Goal: Transaction & Acquisition: Purchase product/service

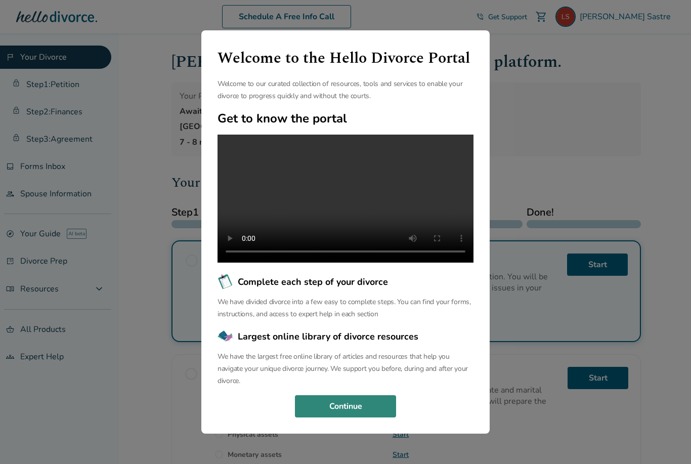
click at [359, 417] on button "Continue" at bounding box center [345, 406] width 101 height 22
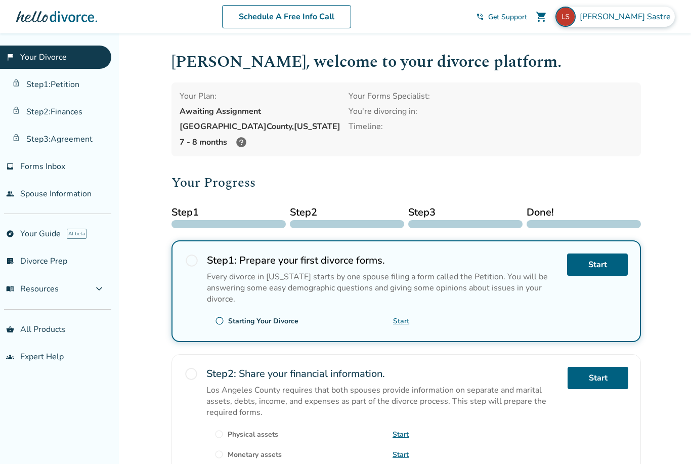
click at [655, 19] on span "Liz Sastre" at bounding box center [627, 16] width 95 height 11
click at [469, 63] on h1 "Liz , welcome to your divorce platform." at bounding box center [405, 62] width 469 height 25
click at [47, 176] on link "inbox Forms Inbox" at bounding box center [55, 166] width 111 height 23
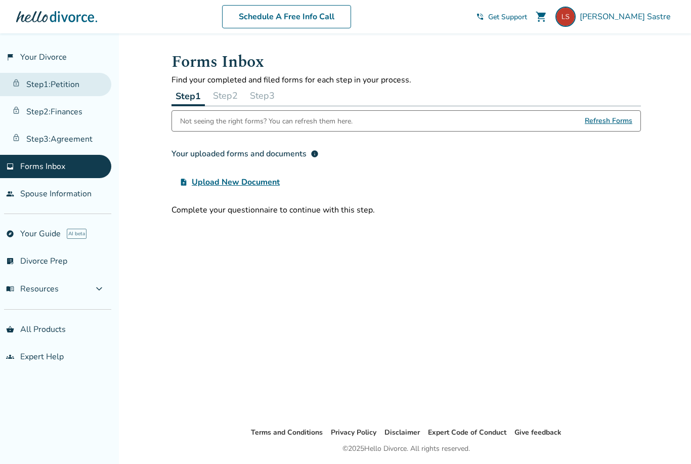
click at [72, 92] on link "Step 1 : Petition" at bounding box center [55, 84] width 111 height 23
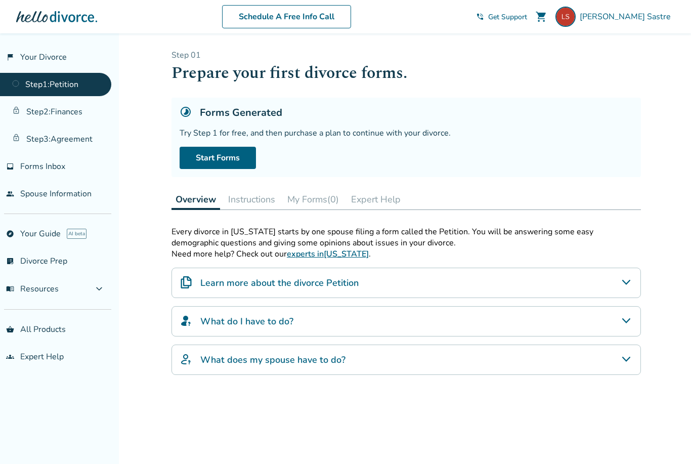
click at [624, 288] on icon "Learn more about the divorce Petition" at bounding box center [626, 282] width 12 height 12
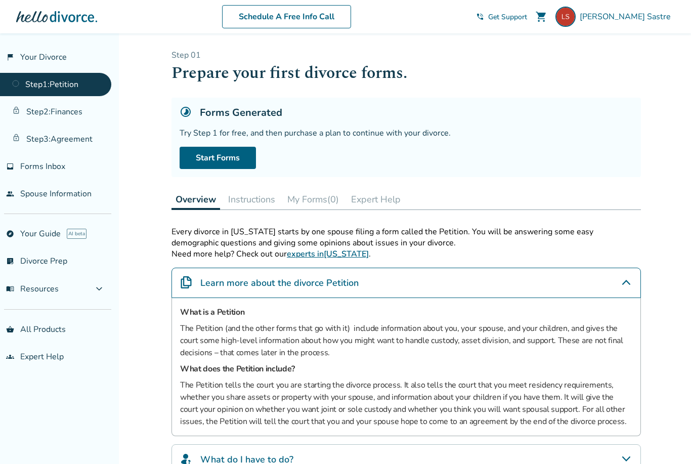
click at [624, 288] on icon "Learn more about the divorce Petition" at bounding box center [626, 282] width 12 height 12
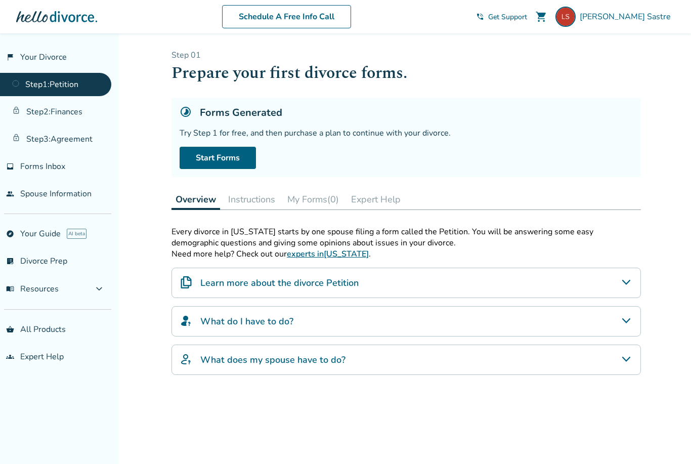
click at [547, 22] on span "shopping_cart" at bounding box center [541, 17] width 12 height 12
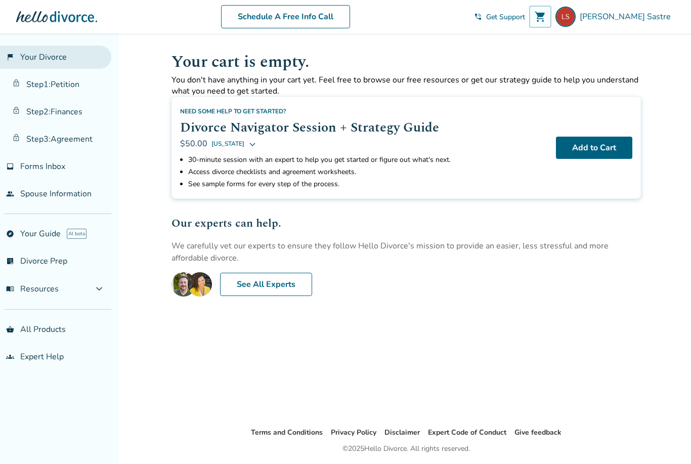
click at [26, 55] on link "flag_2 Your Divorce" at bounding box center [55, 57] width 111 height 23
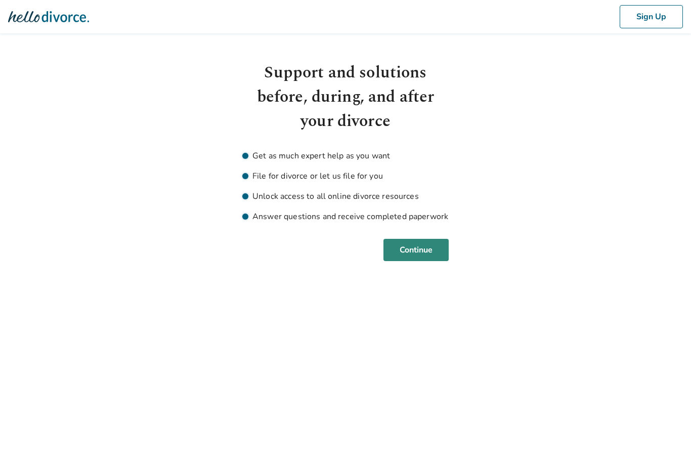
click at [423, 255] on button "Continue" at bounding box center [415, 250] width 65 height 22
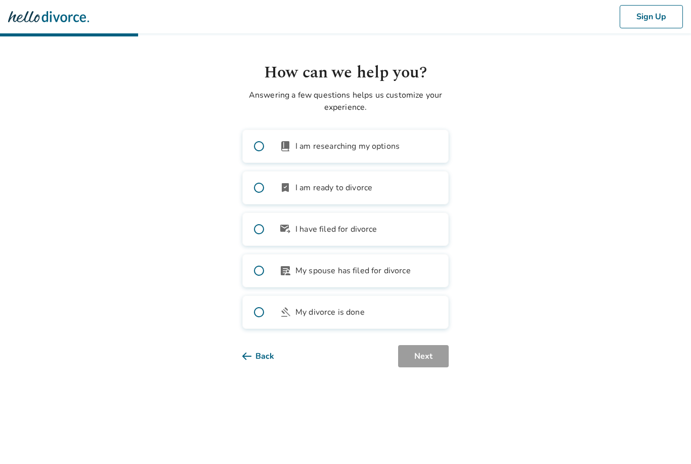
click at [260, 181] on span at bounding box center [259, 187] width 32 height 32
click at [448, 356] on button "Next" at bounding box center [423, 356] width 51 height 22
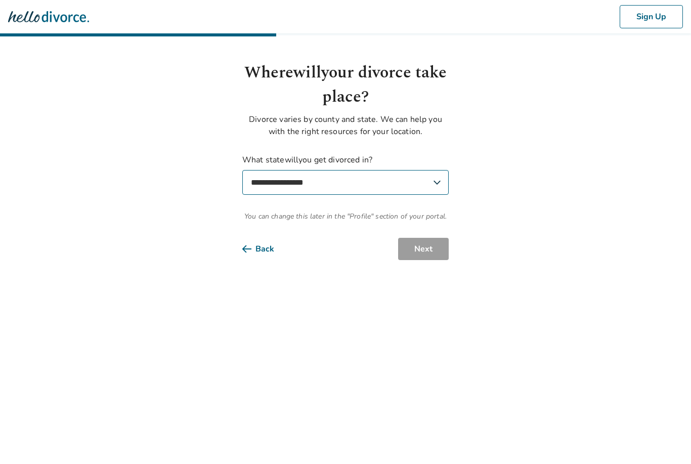
click at [373, 178] on select "**********" at bounding box center [345, 182] width 206 height 25
select select "**"
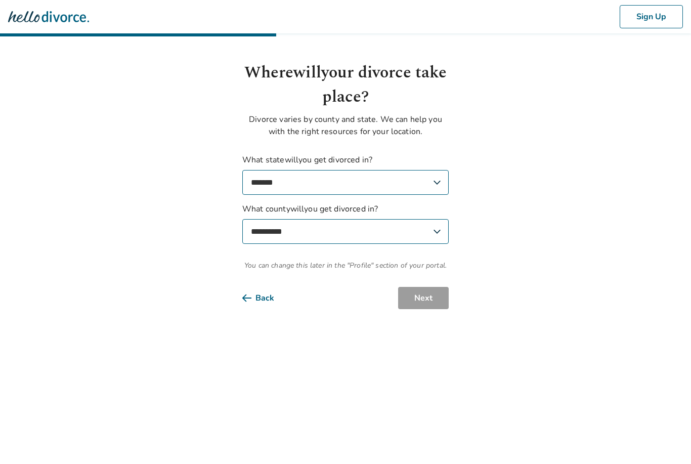
click at [337, 235] on select "**********" at bounding box center [345, 231] width 206 height 25
select select "**********"
click at [422, 298] on button "Next" at bounding box center [423, 298] width 51 height 22
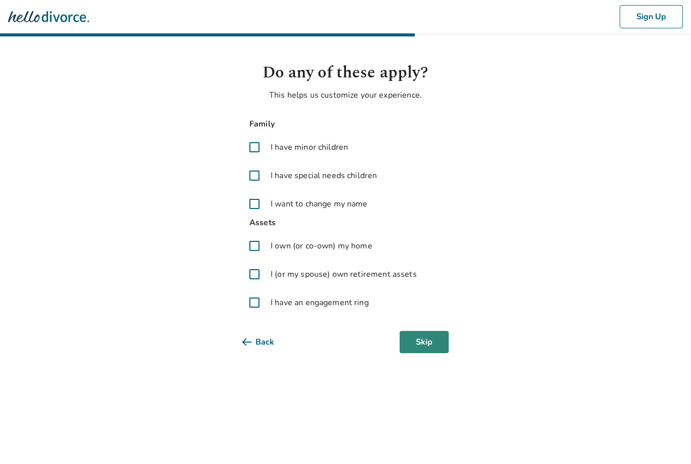
click at [428, 342] on button "Skip" at bounding box center [424, 342] width 49 height 22
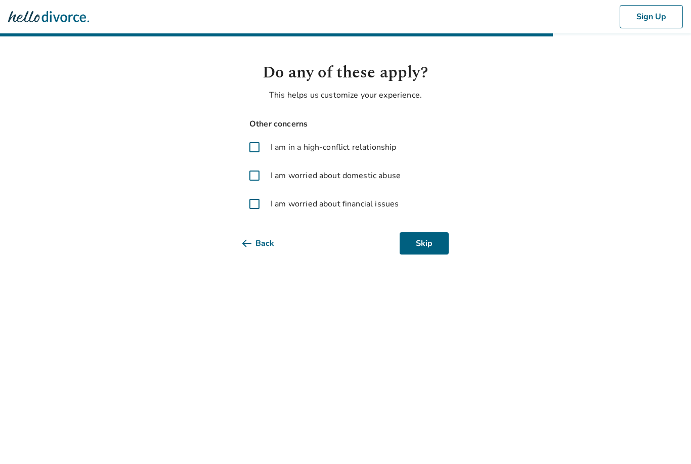
click at [255, 146] on span at bounding box center [254, 147] width 24 height 24
click at [429, 248] on button "Next" at bounding box center [423, 243] width 51 height 22
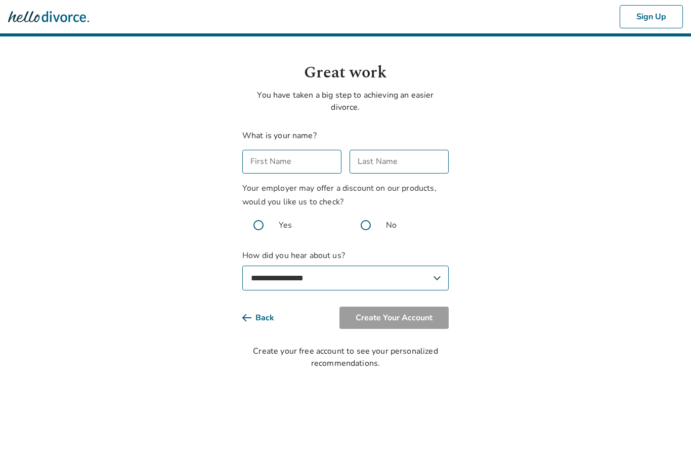
click at [292, 164] on input "First Name" at bounding box center [291, 162] width 99 height 24
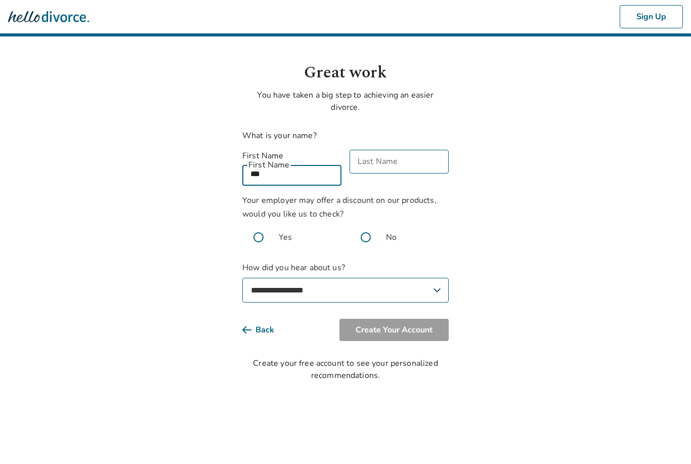
type input "***"
click at [416, 161] on input "Last Name" at bounding box center [399, 162] width 99 height 24
type input "*"
type input "******"
click at [365, 226] on span at bounding box center [366, 237] width 32 height 32
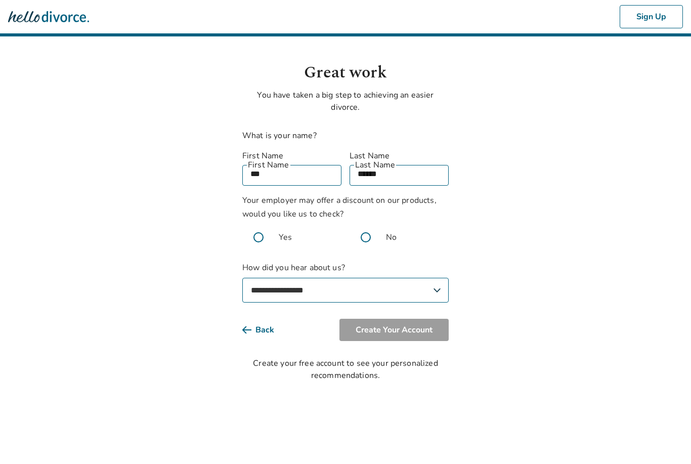
select select "**********"
click at [415, 321] on button "Create Your Account" at bounding box center [393, 330] width 109 height 22
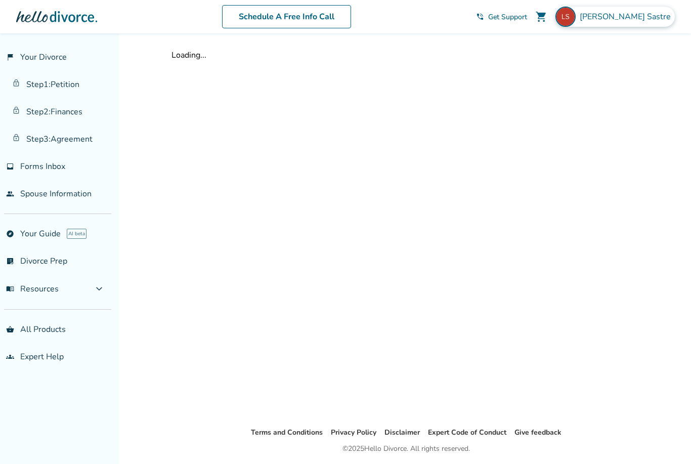
click at [665, 14] on span "[PERSON_NAME]" at bounding box center [627, 16] width 95 height 11
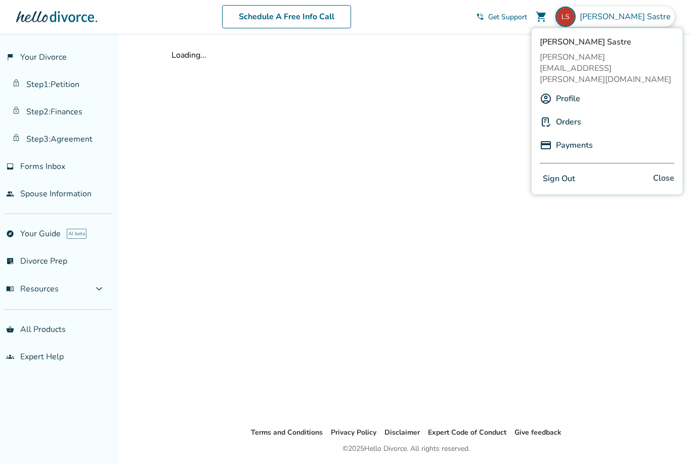
click at [571, 112] on link "Orders" at bounding box center [568, 121] width 25 height 19
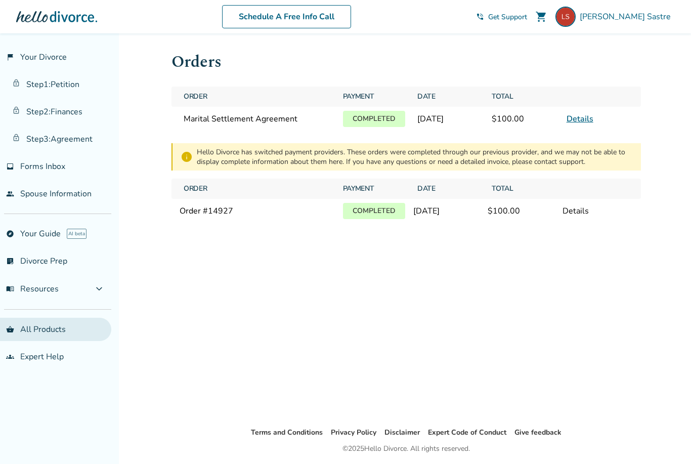
click at [64, 334] on link "shopping_basket All Products" at bounding box center [55, 329] width 111 height 23
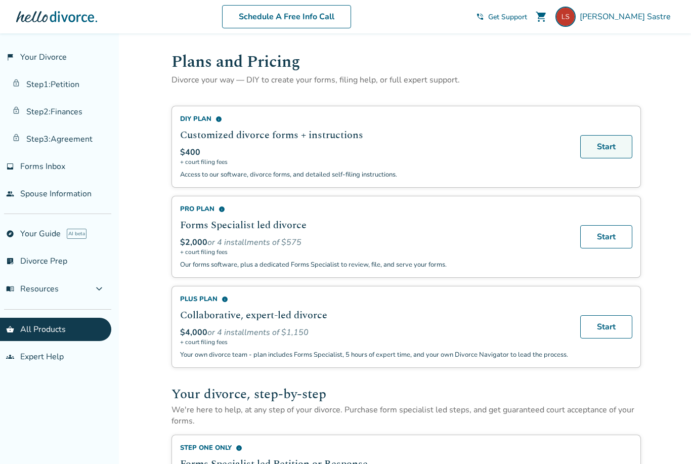
click at [626, 150] on link "Start" at bounding box center [606, 146] width 52 height 23
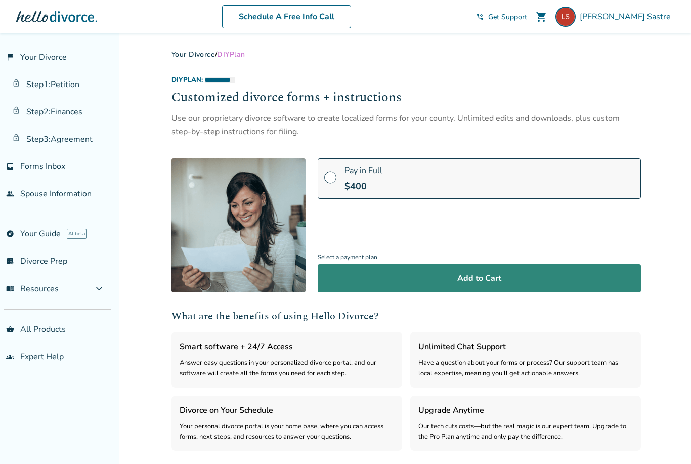
click at [589, 269] on button "Add to Cart" at bounding box center [479, 278] width 323 height 28
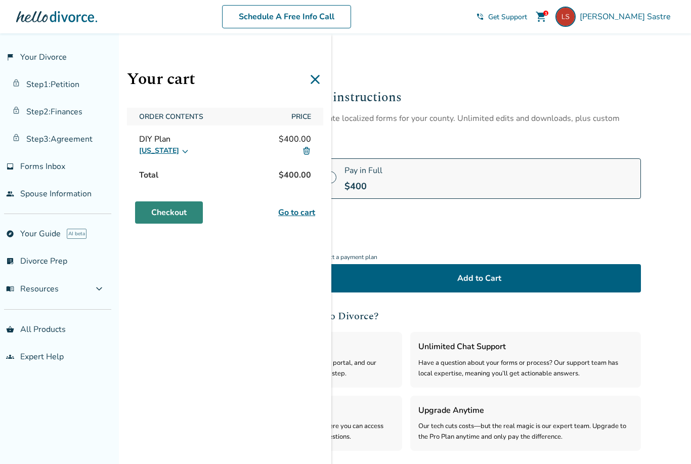
click at [191, 208] on link "Checkout" at bounding box center [169, 212] width 68 height 22
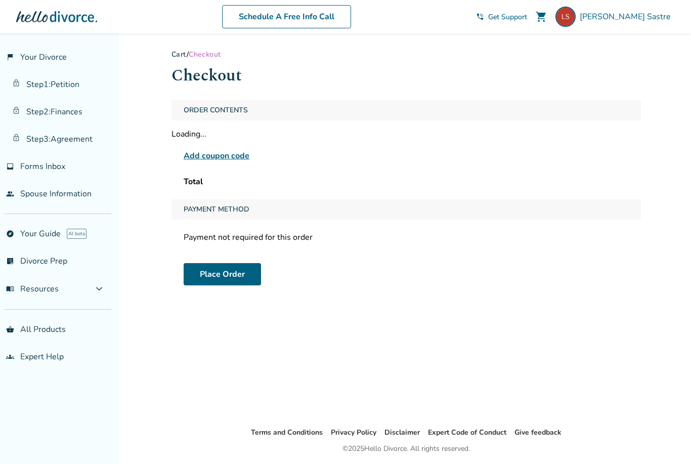
click at [236, 159] on div "Order Contents Loading... Add coupon code Total" at bounding box center [405, 145] width 469 height 91
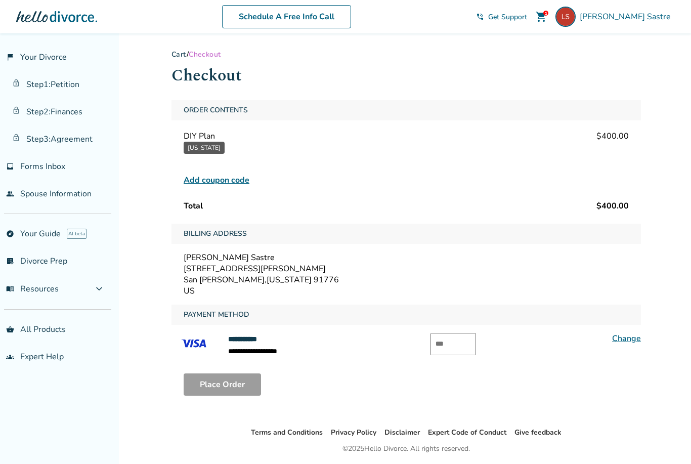
click at [246, 185] on span "Add coupon code" at bounding box center [217, 180] width 66 height 12
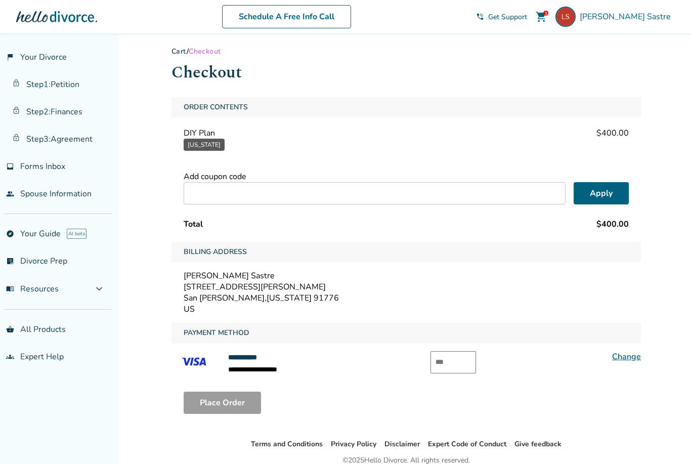
click at [412, 198] on input "text" at bounding box center [375, 193] width 382 height 22
type input "**********"
drag, startPoint x: 412, startPoint y: 198, endPoint x: 614, endPoint y: 197, distance: 201.3
click at [0, 0] on html "**********" at bounding box center [345, 253] width 691 height 512
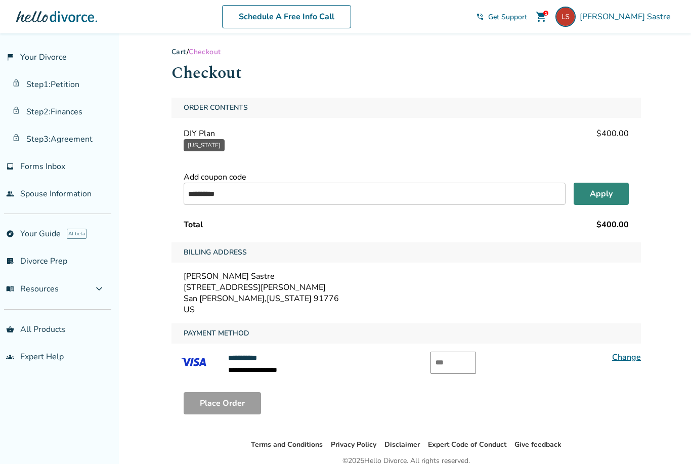
click at [614, 197] on button "Apply" at bounding box center [601, 194] width 55 height 22
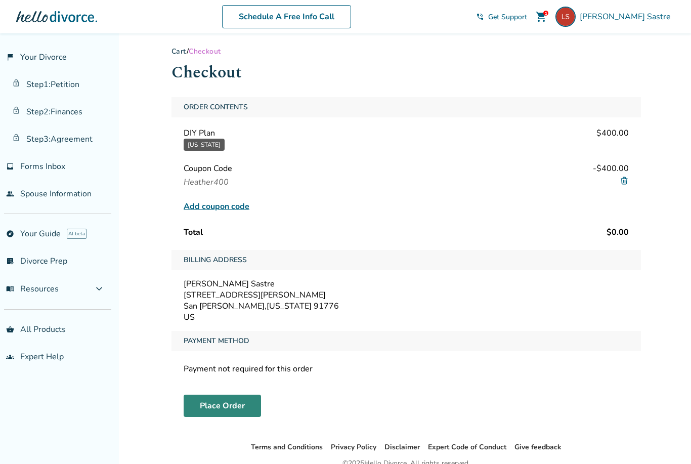
click at [229, 415] on button "Place Order" at bounding box center [222, 406] width 77 height 22
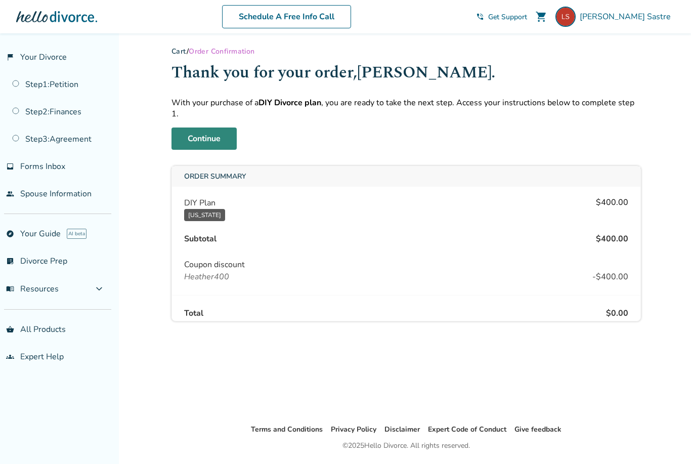
click at [212, 129] on link "Continue" at bounding box center [203, 138] width 65 height 22
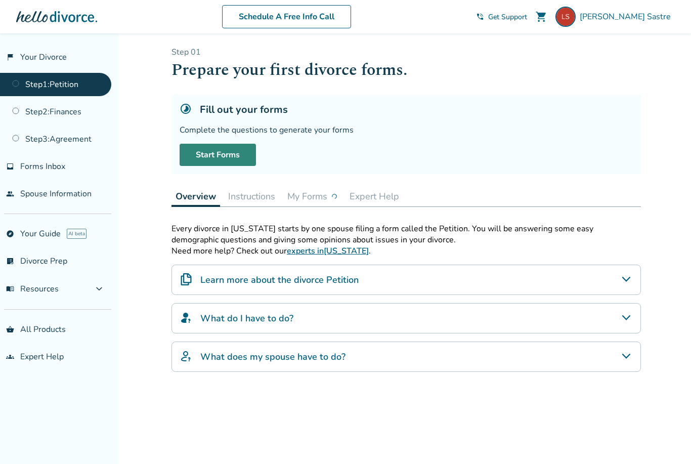
click at [212, 161] on link "Start Forms" at bounding box center [218, 155] width 76 height 22
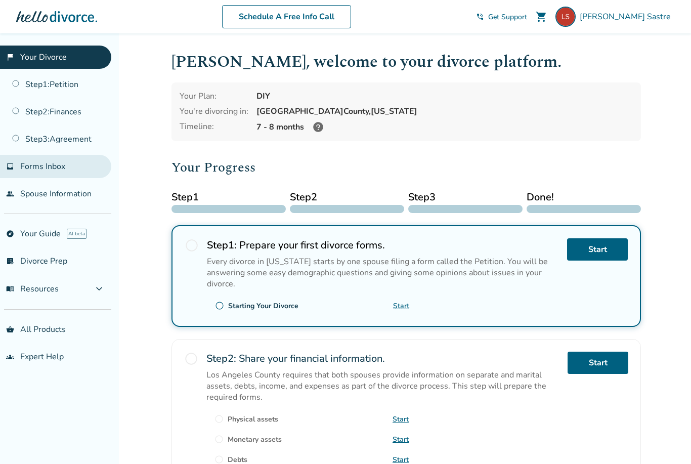
click at [52, 169] on span "Forms Inbox" at bounding box center [42, 166] width 45 height 11
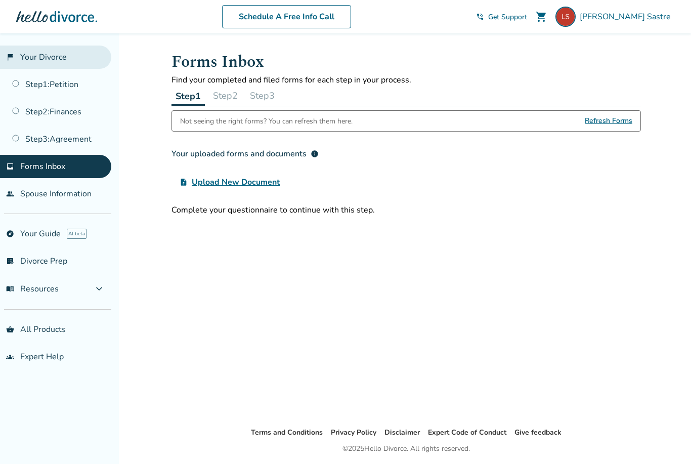
click at [24, 60] on link "flag_2 Your Divorce" at bounding box center [55, 57] width 111 height 23
